Goal: Communication & Community: Answer question/provide support

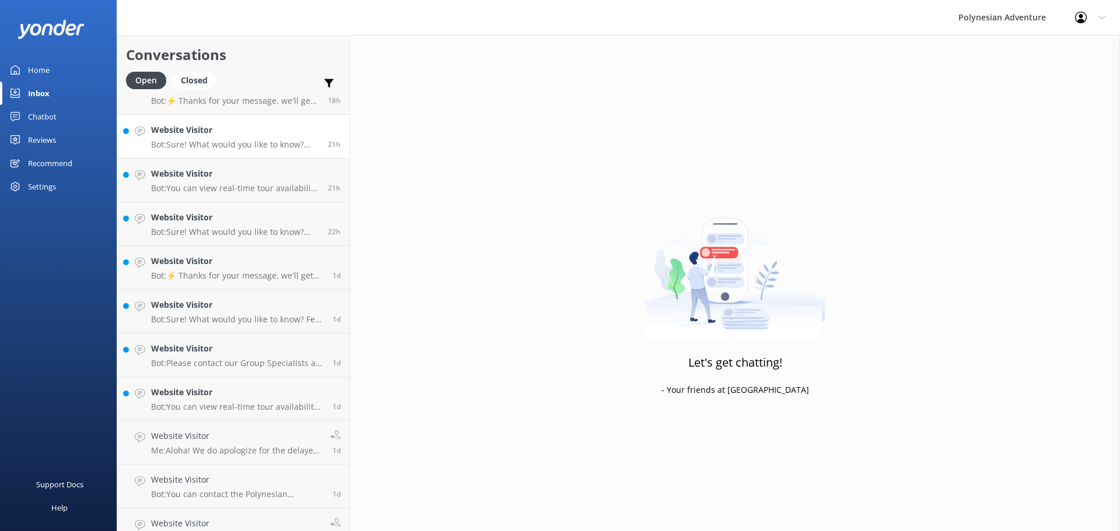
scroll to position [175, 0]
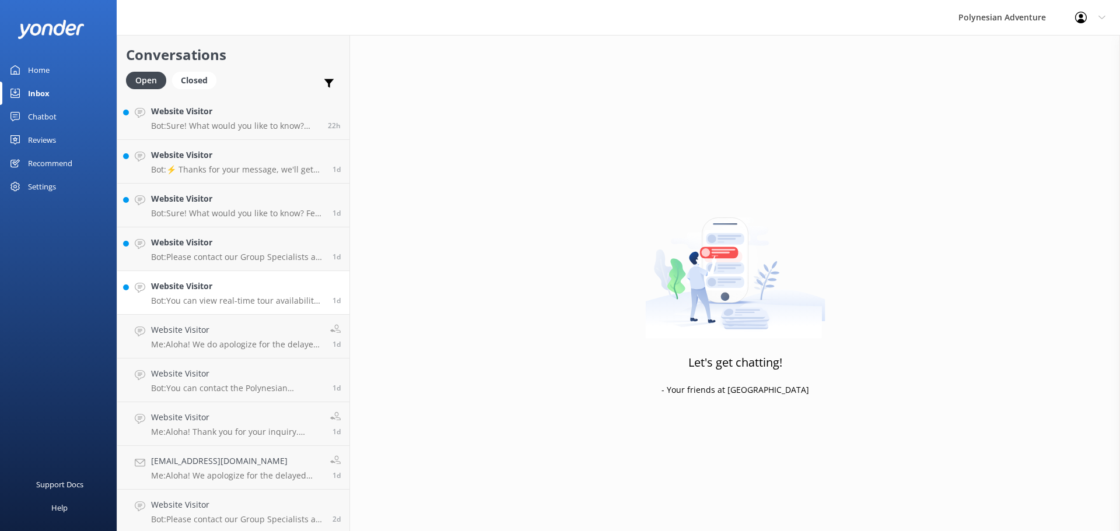
click at [220, 293] on div "Website Visitor Bot: You can view real-time tour availability and book your Pol…" at bounding box center [237, 293] width 173 height 26
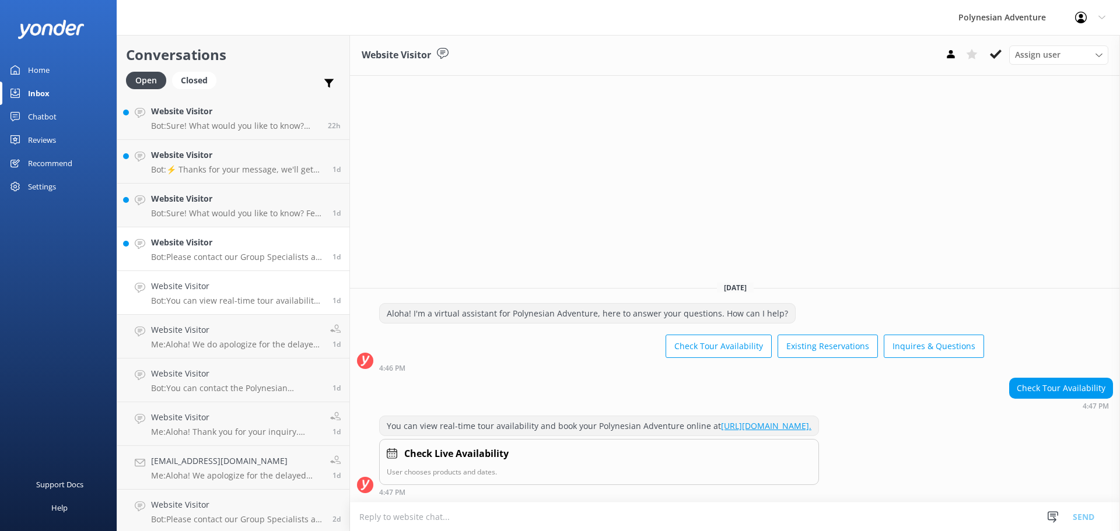
click at [208, 247] on h4 "Website Visitor" at bounding box center [237, 242] width 173 height 13
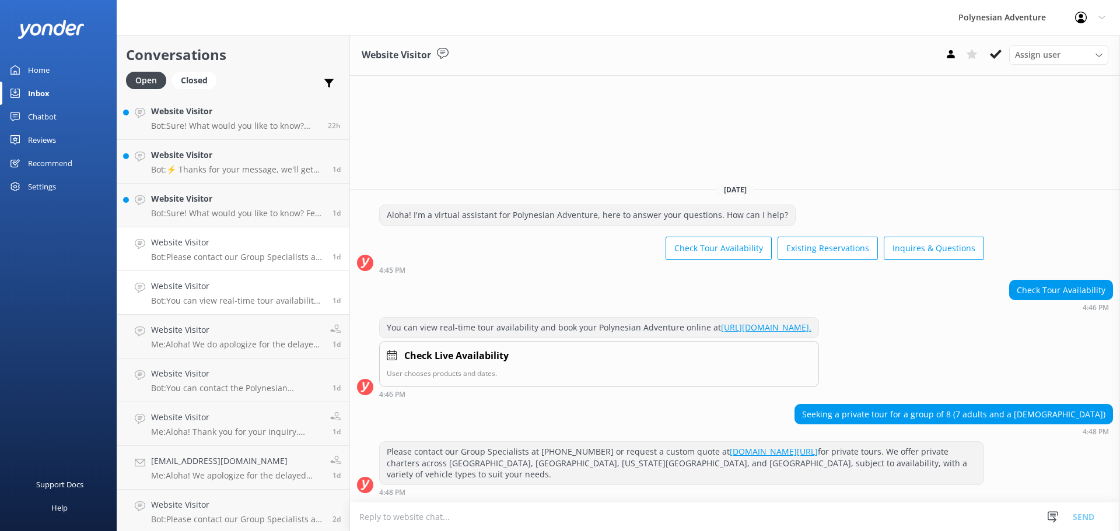
scroll to position [58, 0]
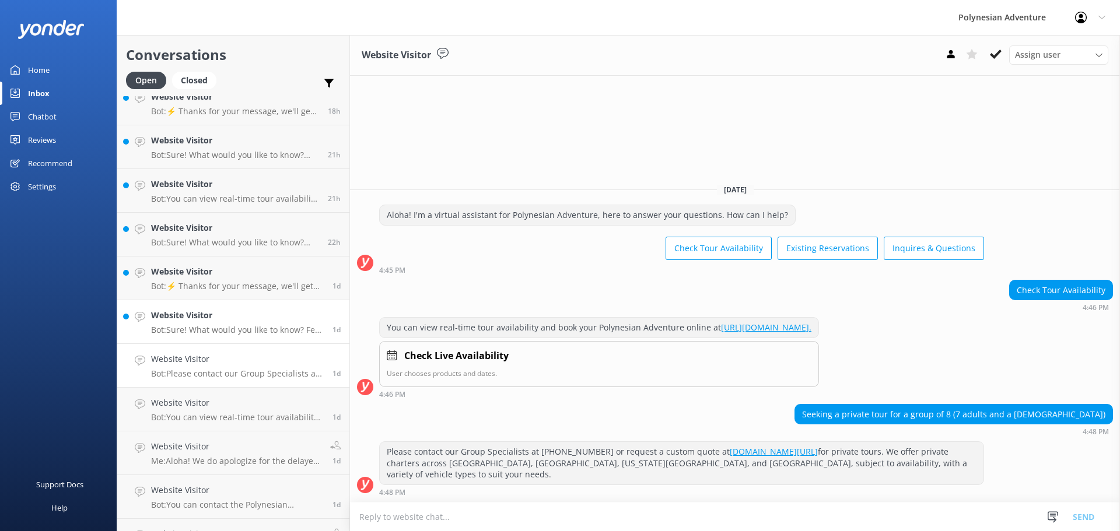
click at [217, 313] on h4 "Website Visitor" at bounding box center [237, 315] width 173 height 13
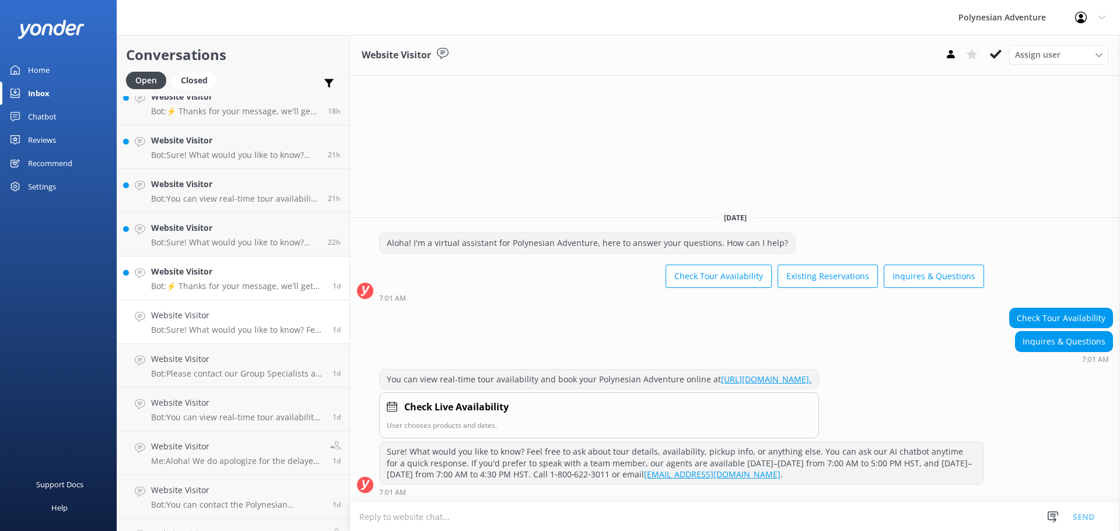
click at [202, 280] on div "Website Visitor Bot: ⚡ Thanks for your message, we'll get back to you as soon a…" at bounding box center [237, 278] width 173 height 26
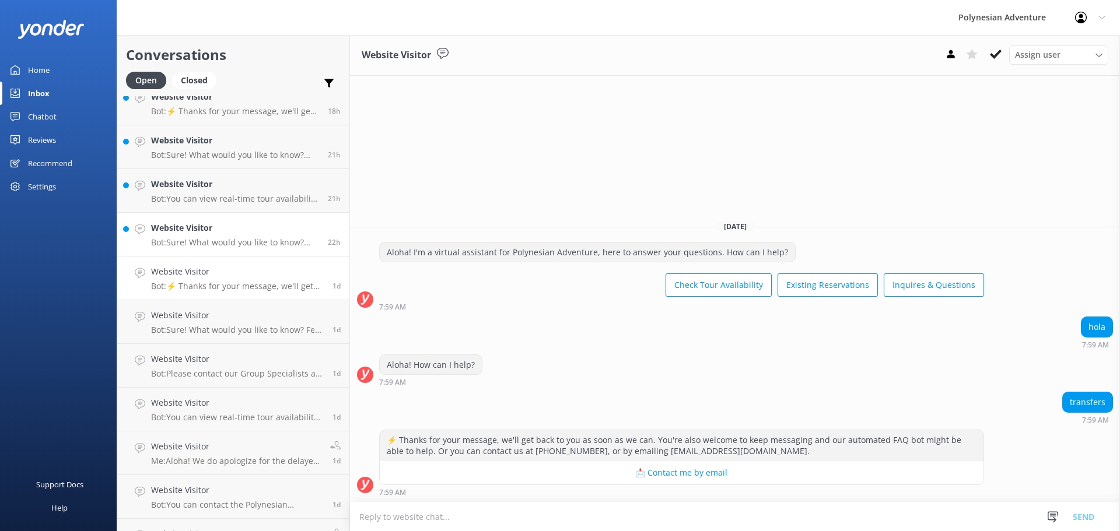
click at [190, 233] on h4 "Website Visitor" at bounding box center [235, 228] width 168 height 13
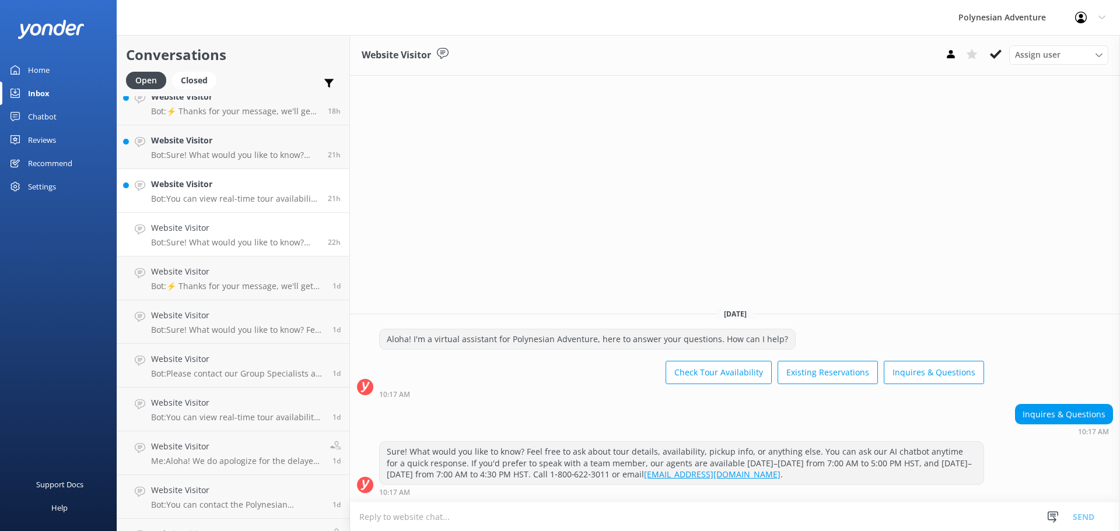
click at [178, 192] on div "Website Visitor Bot: You can view real-time tour availability and book your Pol…" at bounding box center [235, 191] width 168 height 26
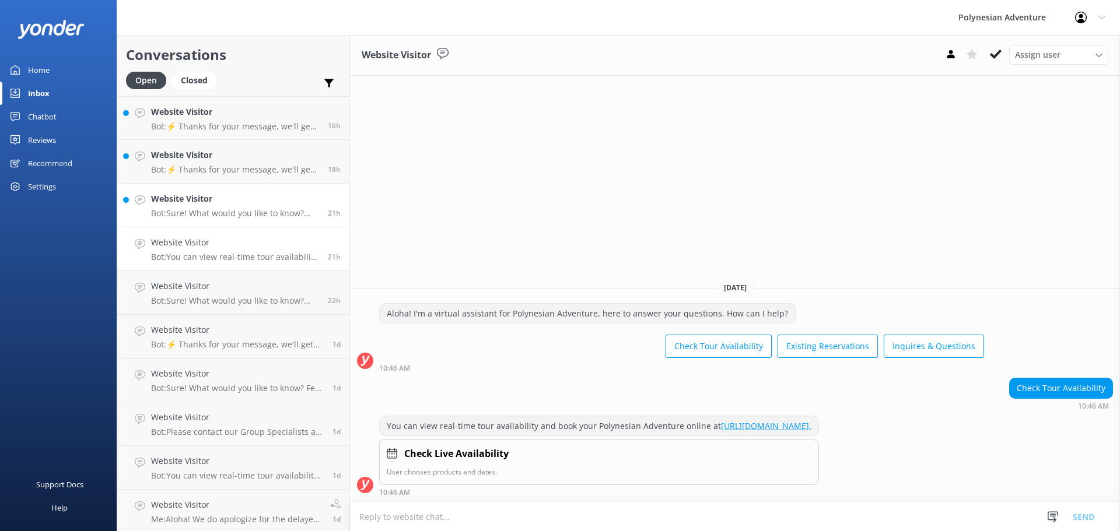
click at [199, 214] on p "Bot: Sure! What would you like to know? Feel free to ask about tour details, av…" at bounding box center [235, 213] width 168 height 10
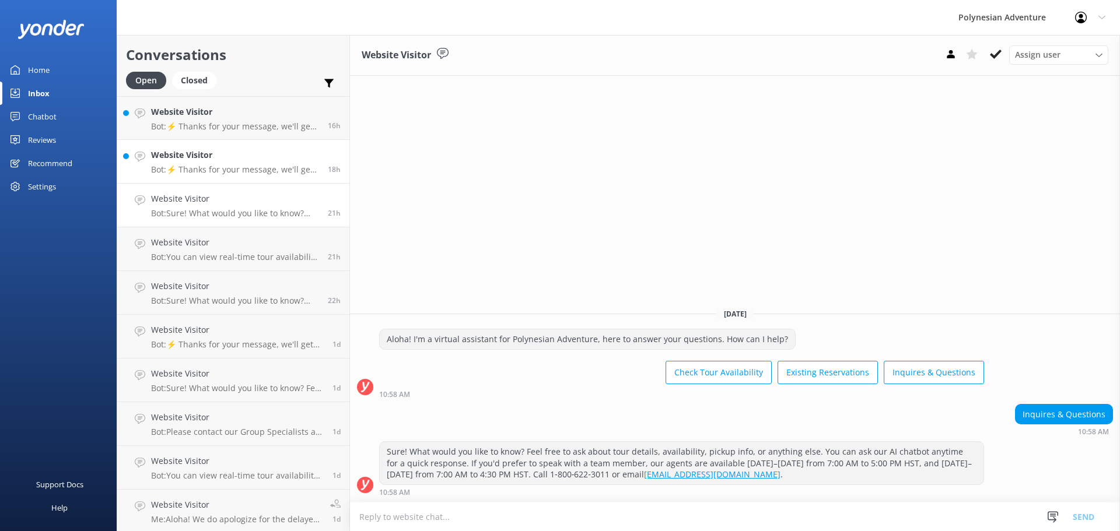
click at [198, 171] on p "Bot: ⚡ Thanks for your message, we'll get back to you as soon as we can. You're…" at bounding box center [235, 169] width 168 height 10
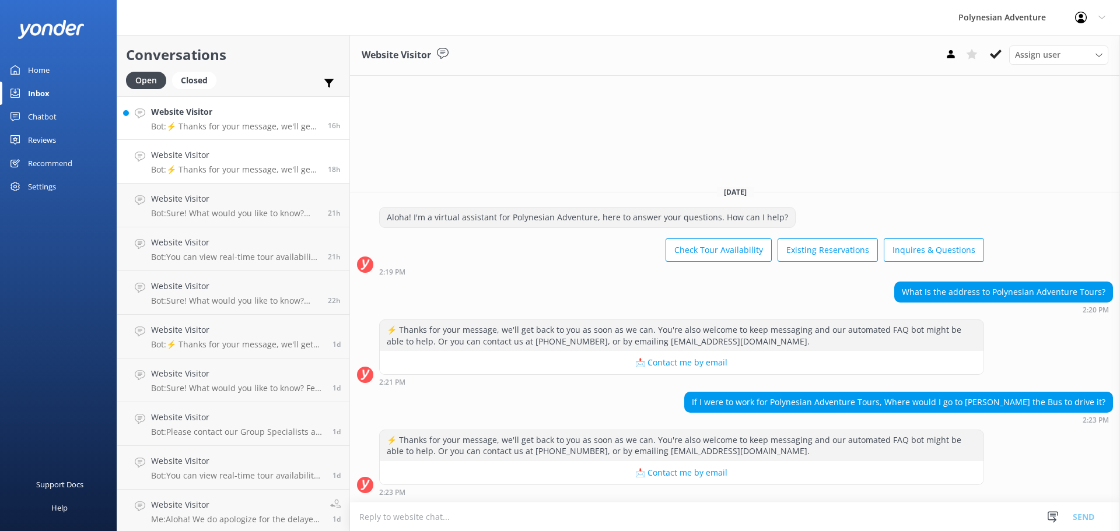
click at [198, 128] on p "Bot: ⚡ Thanks for your message, we'll get back to you as soon as we can. You're…" at bounding box center [235, 126] width 168 height 10
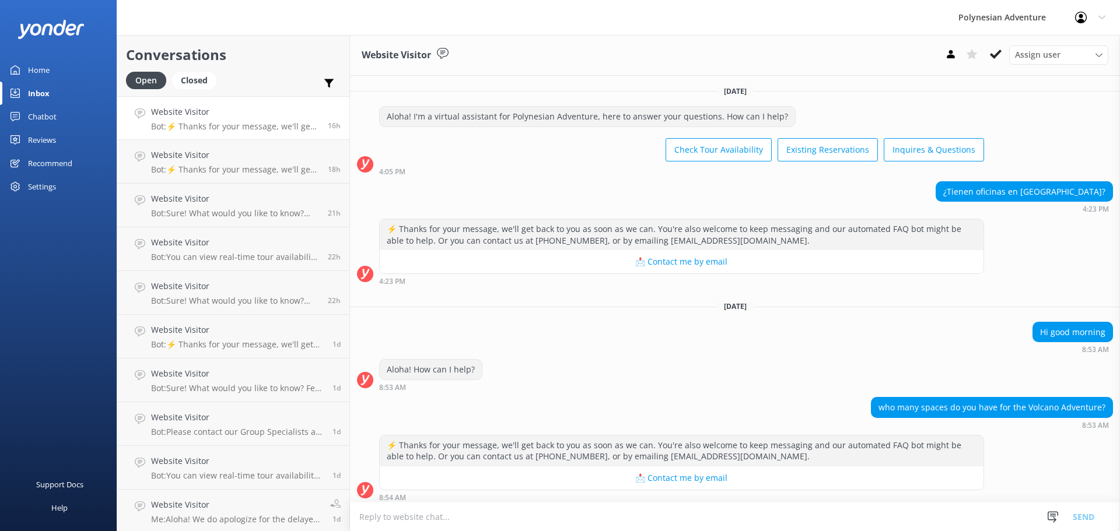
scroll to position [5, 0]
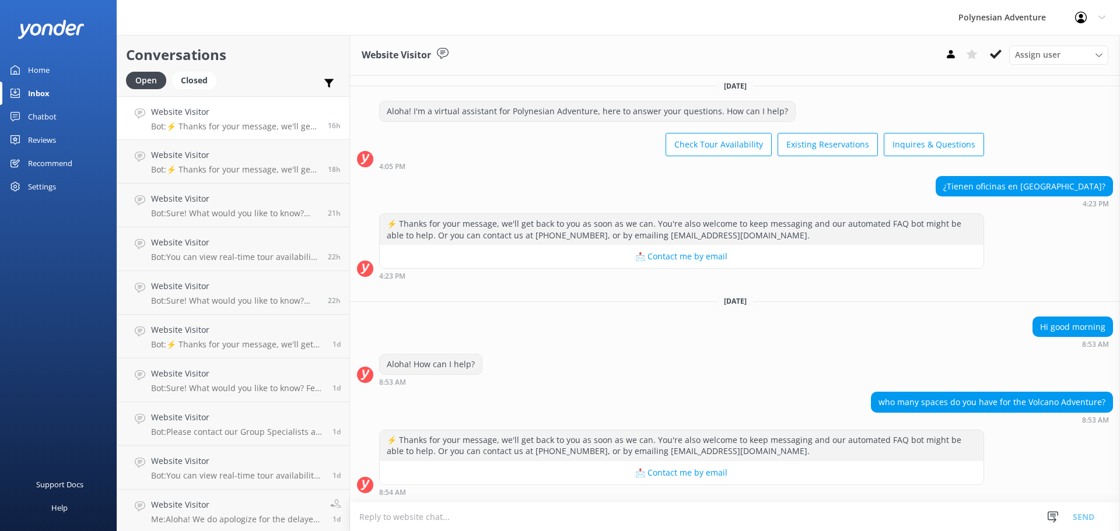
click at [55, 116] on div "Chatbot" at bounding box center [42, 116] width 29 height 23
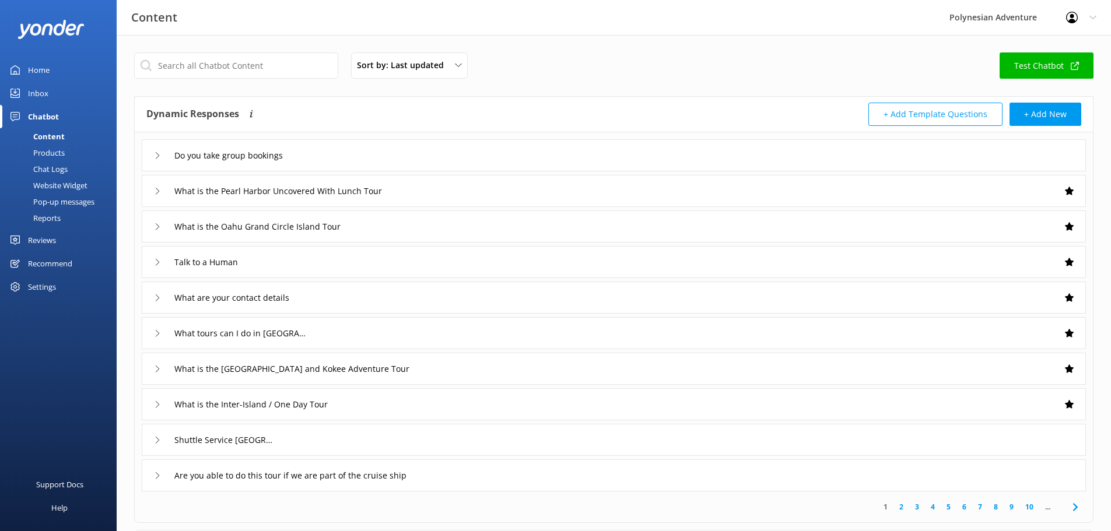
click at [57, 71] on link "Home" at bounding box center [58, 69] width 117 height 23
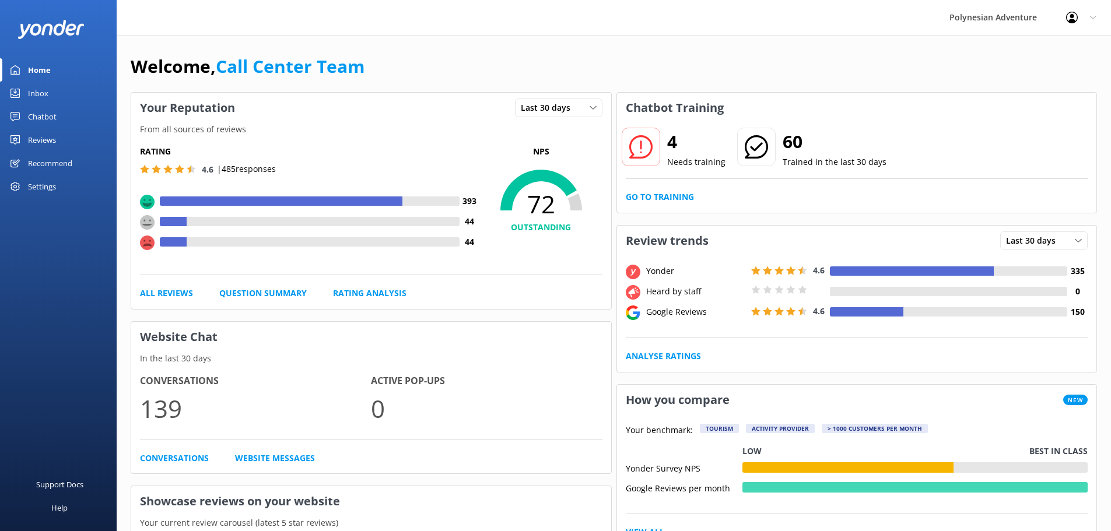
click at [48, 89] on link "Inbox" at bounding box center [58, 93] width 117 height 23
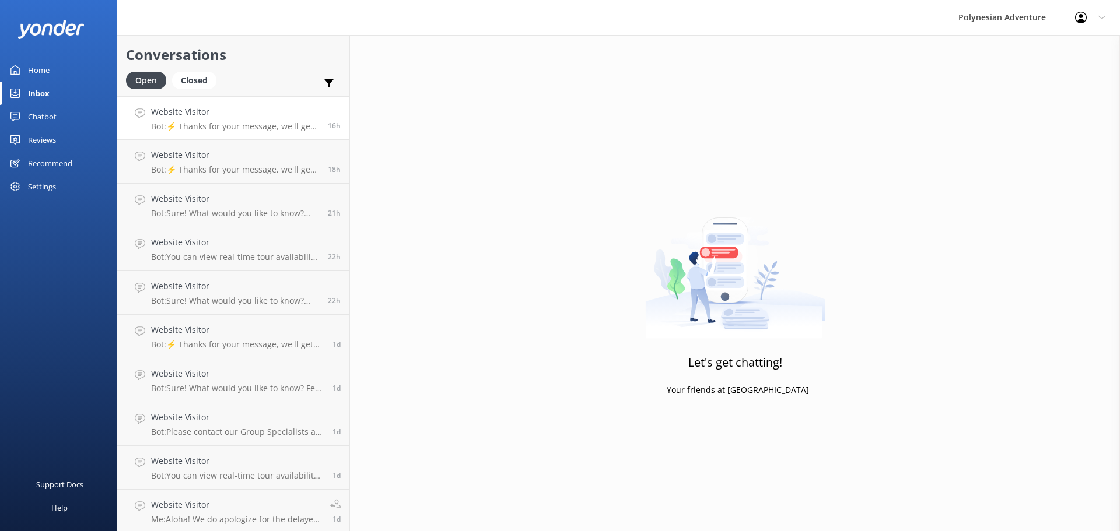
click at [222, 117] on h4 "Website Visitor" at bounding box center [235, 112] width 168 height 13
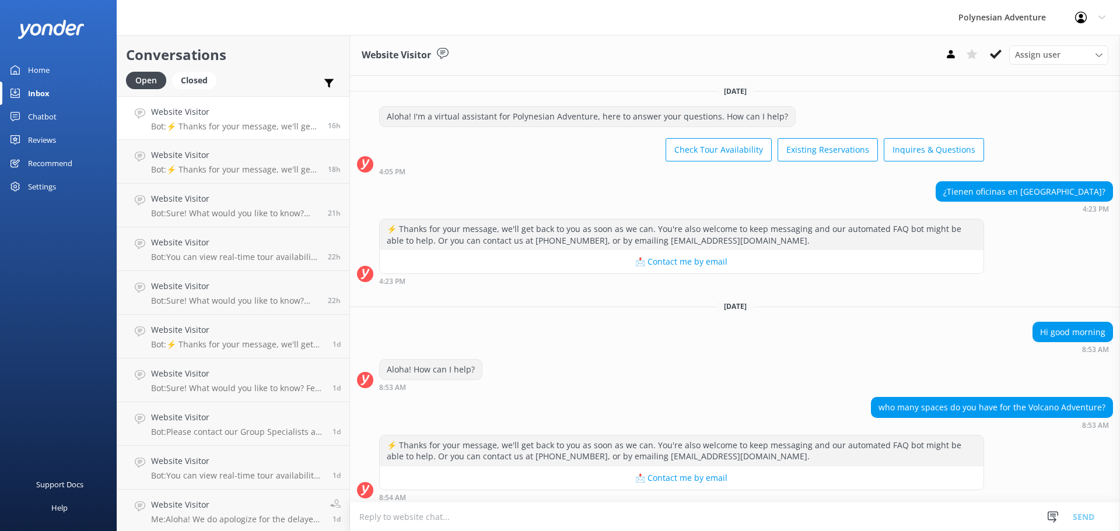
scroll to position [5, 0]
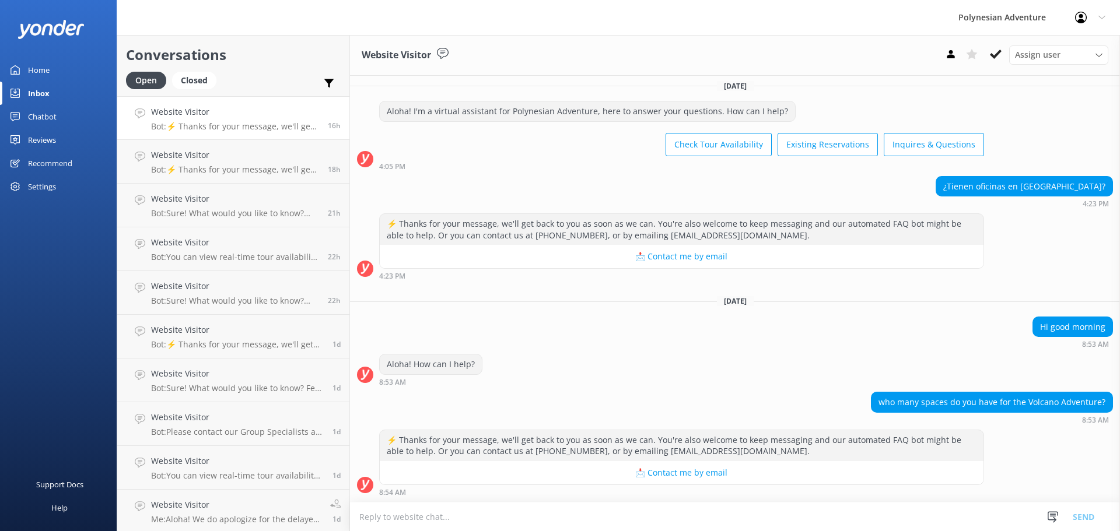
click at [500, 510] on textarea at bounding box center [735, 517] width 770 height 29
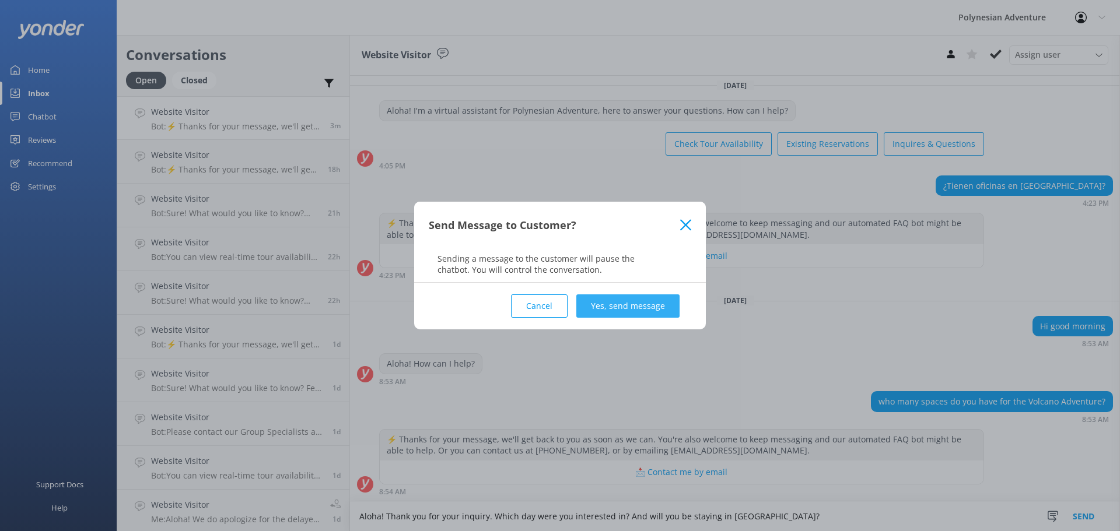
type textarea "Aloha! Thank you for your inquiry. Which day were you interested in? And will y…"
click at [647, 303] on button "Yes, send message" at bounding box center [627, 305] width 103 height 23
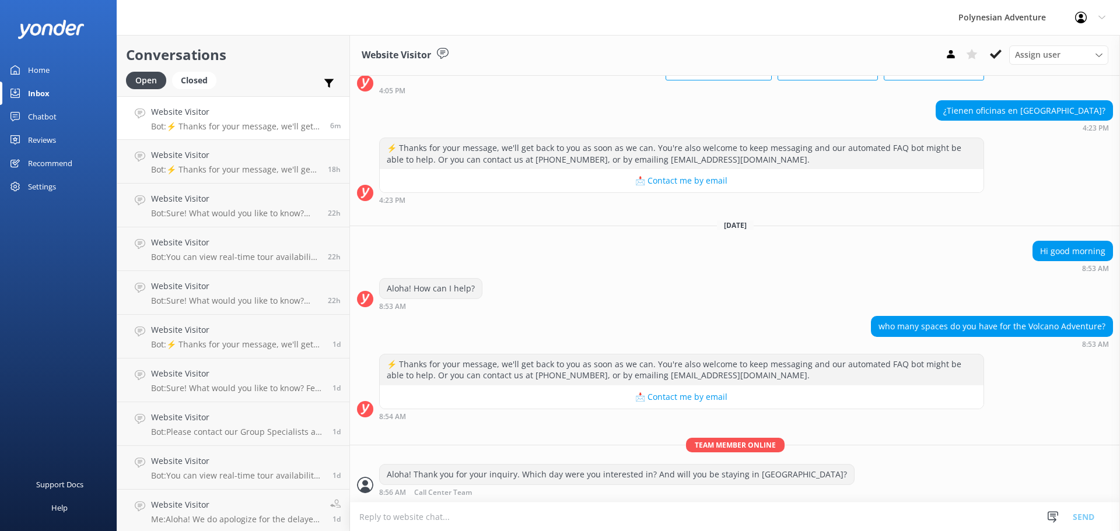
scroll to position [157, 0]
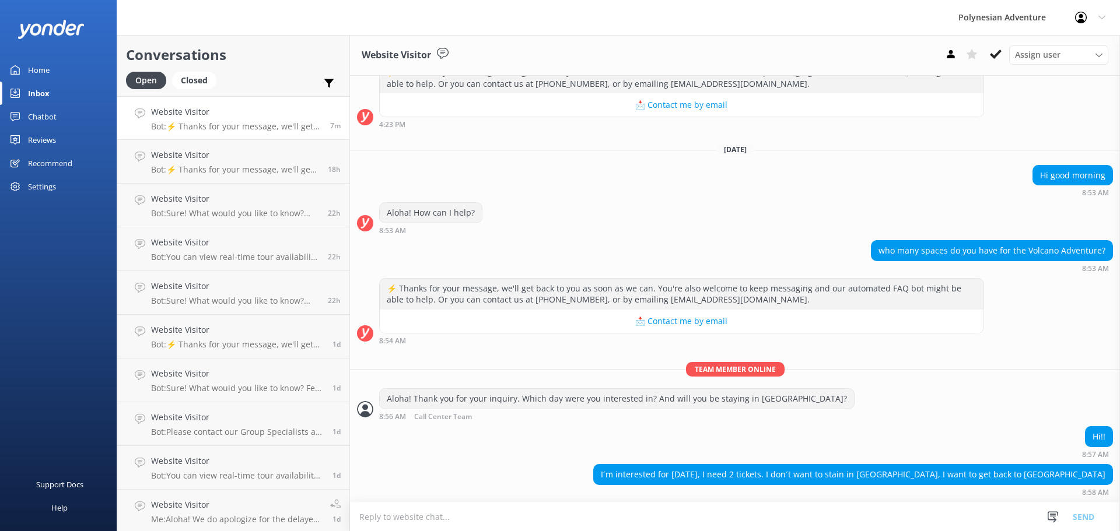
click at [380, 516] on textarea at bounding box center [735, 517] width 770 height 29
click at [450, 515] on textarea at bounding box center [735, 517] width 770 height 29
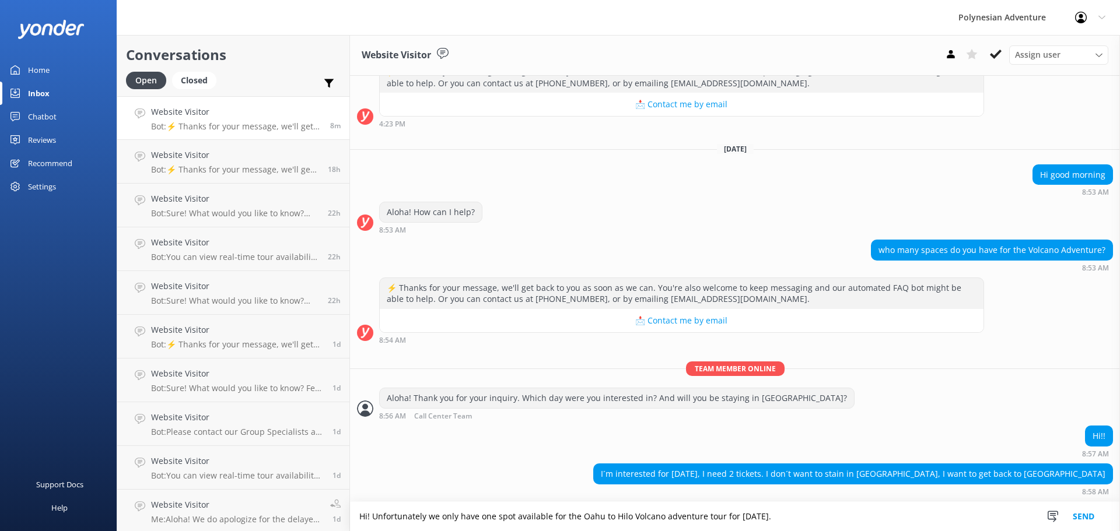
click at [664, 515] on textarea "Hi! Unfortunately we only have one spot available for the Oahu to Hilo Volcano …" at bounding box center [735, 516] width 770 height 29
click at [701, 512] on textarea "Hi! Unfortunately we only have one spot available for the Oahu to Hilo Volcano …" at bounding box center [735, 516] width 770 height 29
click at [705, 513] on textarea "Hi! Unfortunately we only have one spot available for the Oahu to Hilo Volcano …" at bounding box center [735, 516] width 770 height 29
click at [813, 522] on textarea "Hi! Unfortunately we only have one spot available for the Oahu to Hilo Volcano …" at bounding box center [735, 516] width 770 height 29
drag, startPoint x: 963, startPoint y: 524, endPoint x: 971, endPoint y: 521, distance: 8.9
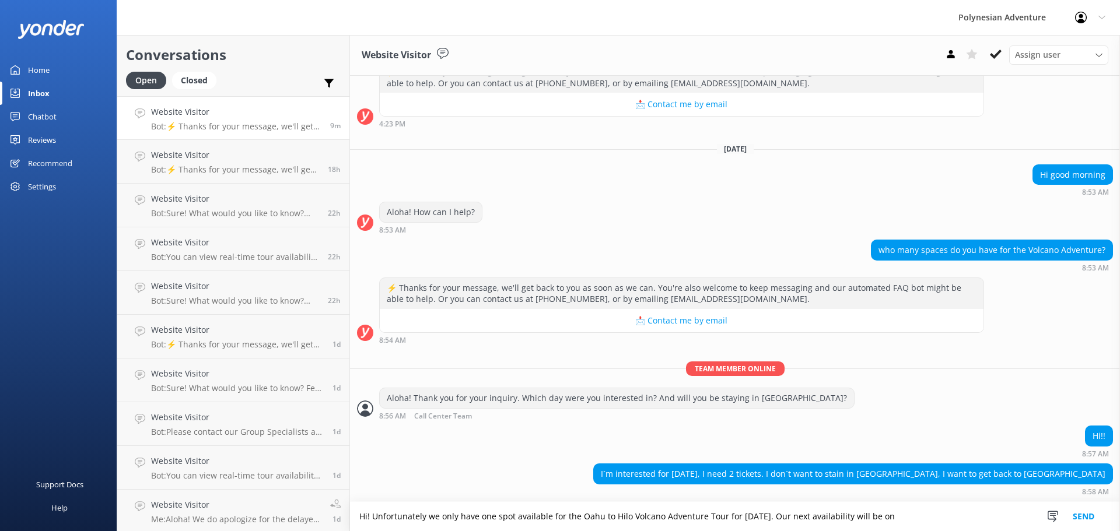
click at [971, 521] on textarea "Hi! Unfortunately we only have one spot available for the Oahu to Hilo Volcano …" at bounding box center [735, 516] width 770 height 29
type textarea "Hi! Unfortunately we only have one spot available for the Oahu to Hilo Volcano …"
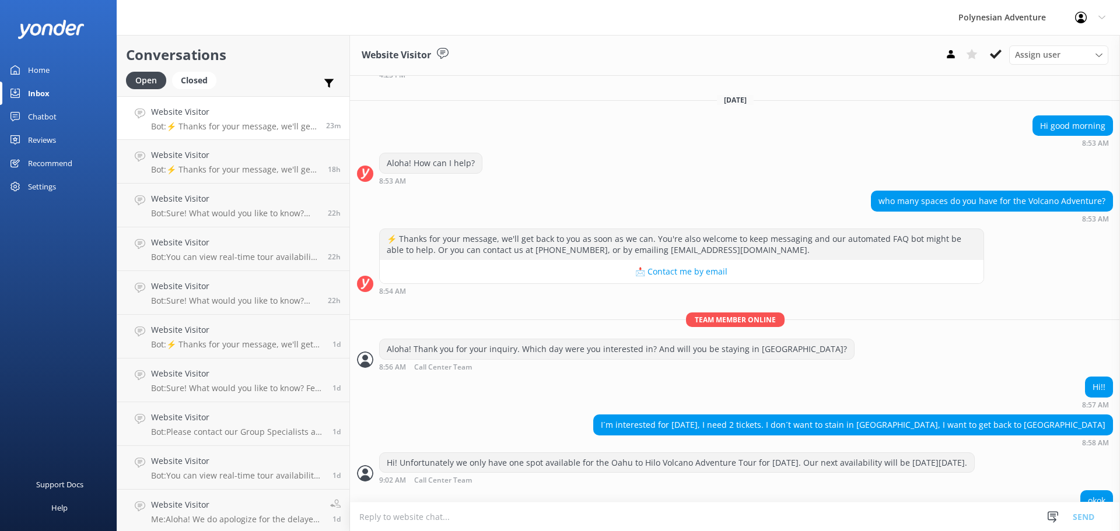
scroll to position [268, 0]
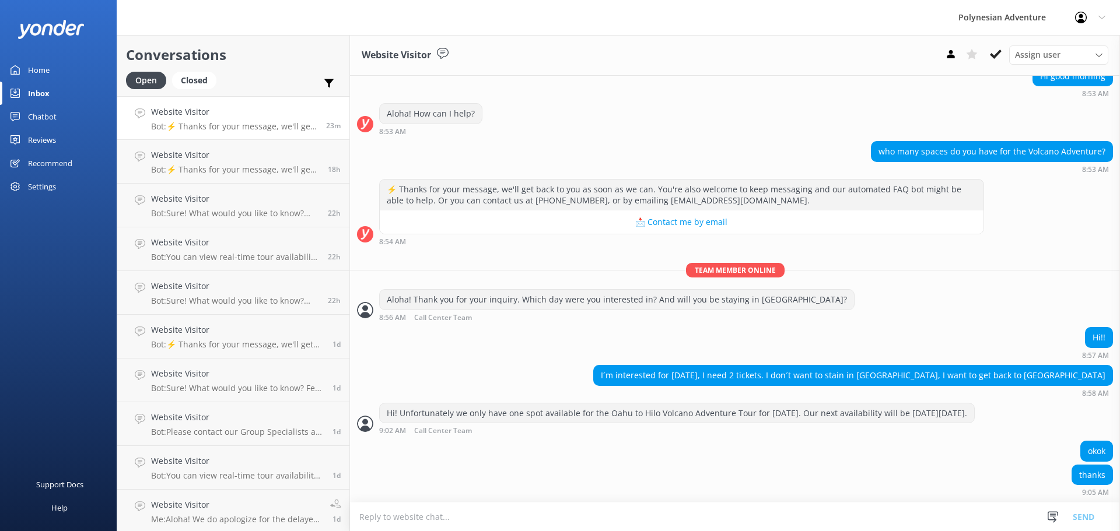
click at [438, 503] on textarea at bounding box center [735, 517] width 770 height 29
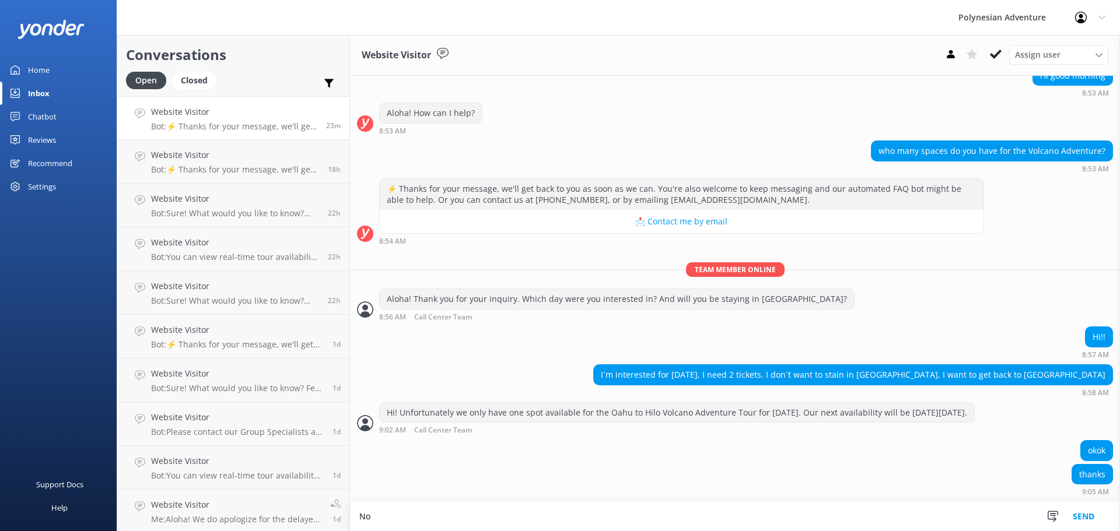
scroll to position [268, 0]
type textarea "No problem! Please let me know if you have any other questions!"
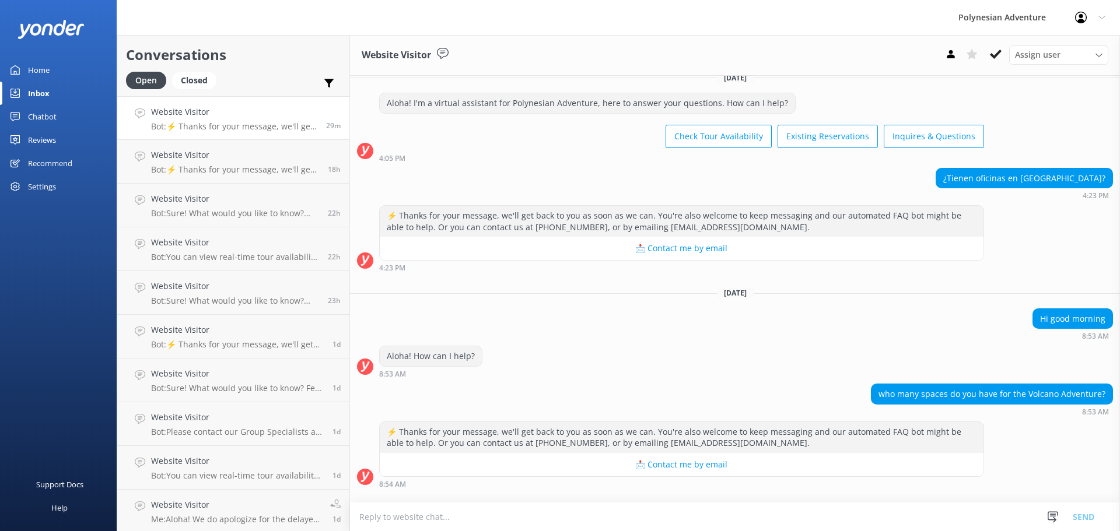
scroll to position [305, 0]
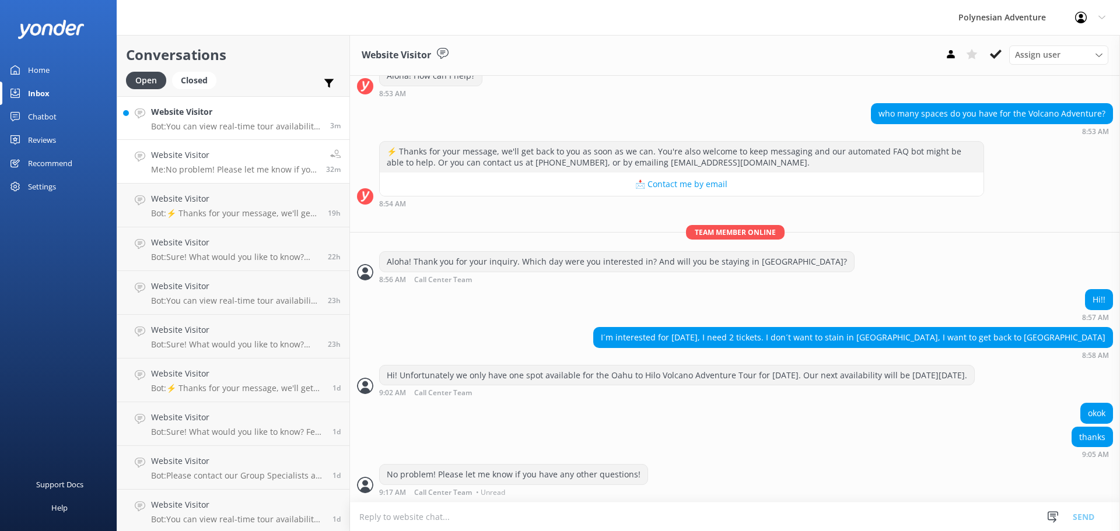
click at [250, 115] on h4 "Website Visitor" at bounding box center [236, 112] width 170 height 13
